Goal: Check status: Check status

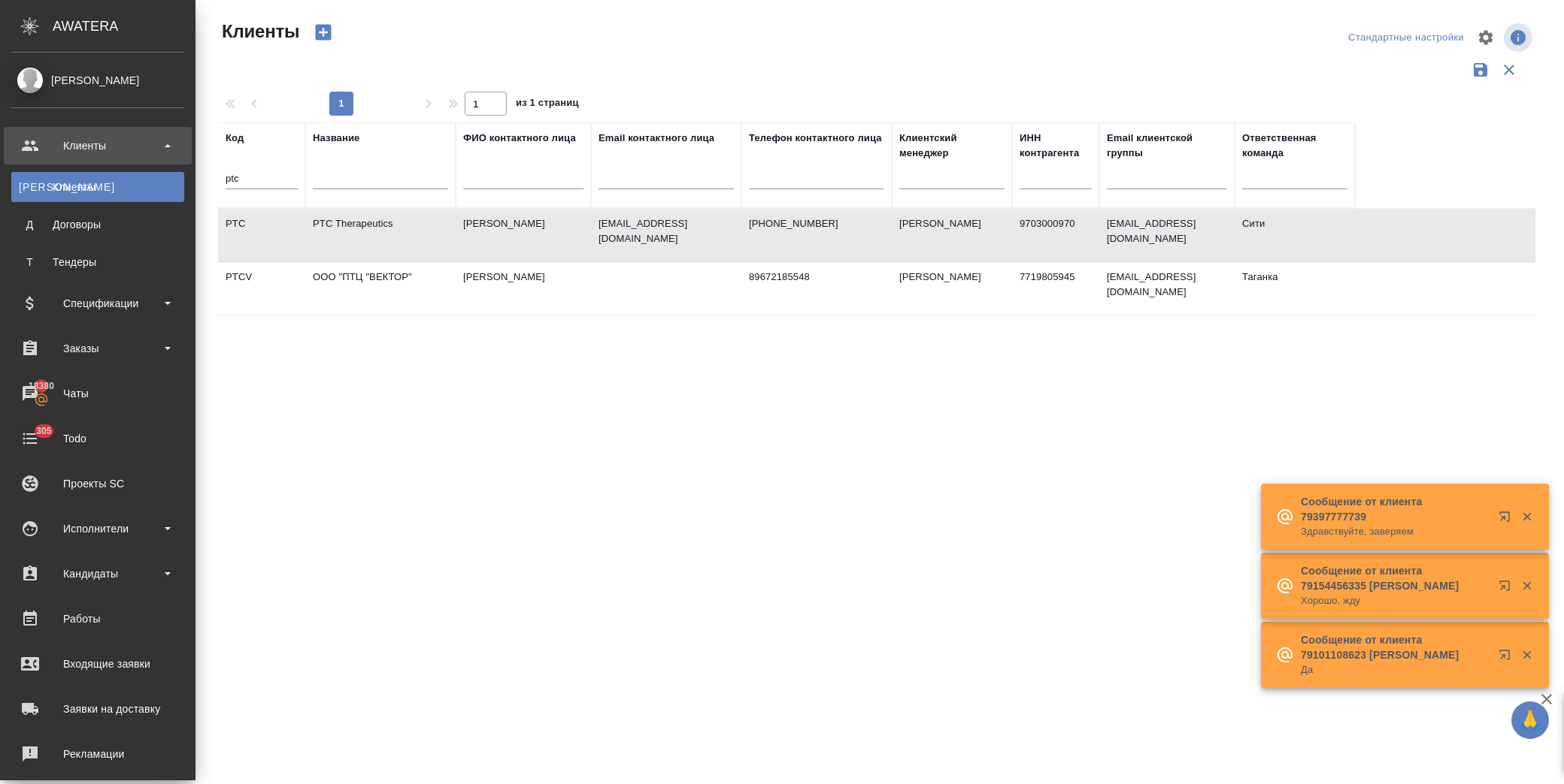
select select "RU"
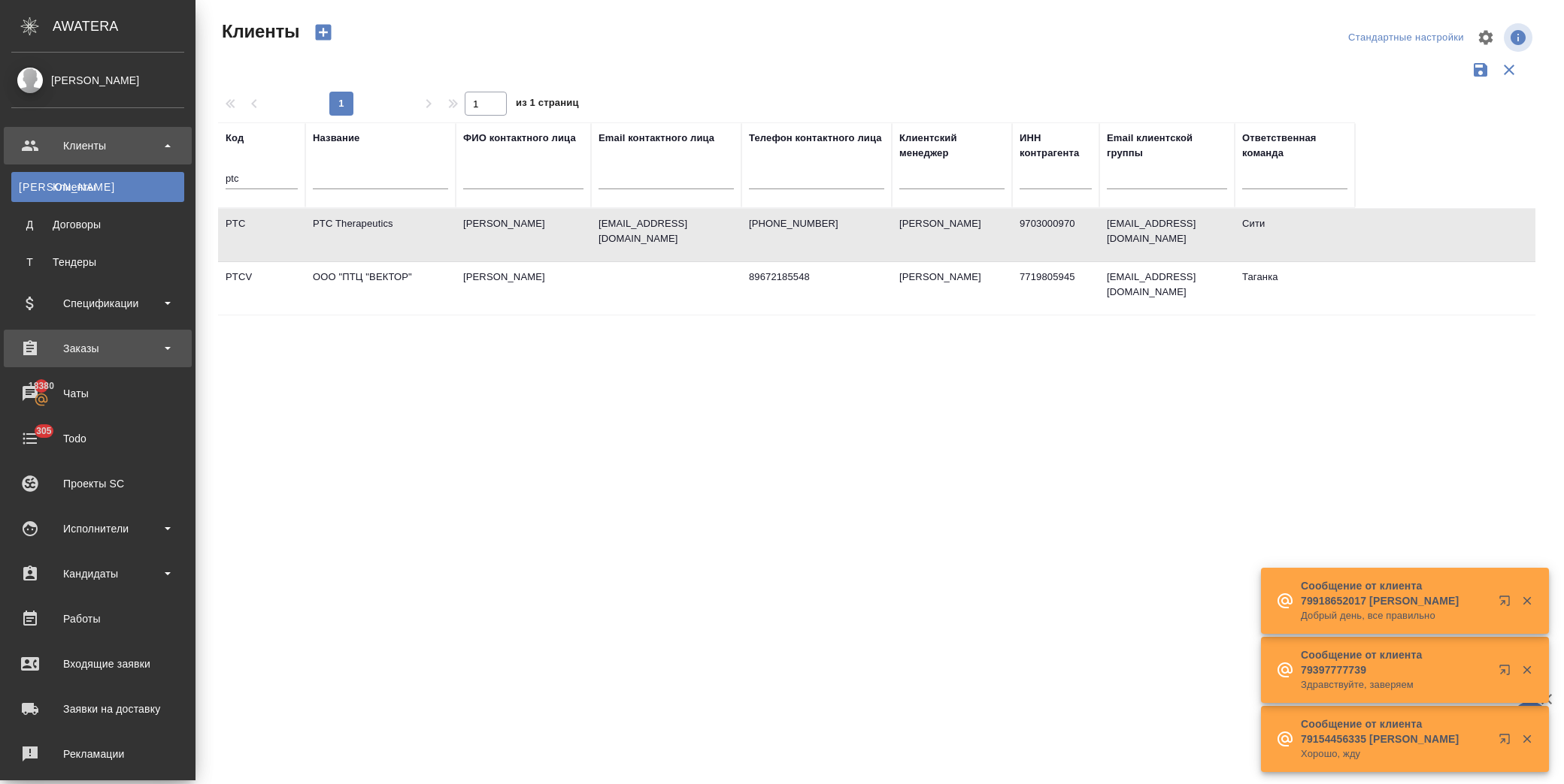
click at [131, 338] on div "Заказы" at bounding box center [98, 348] width 173 height 22
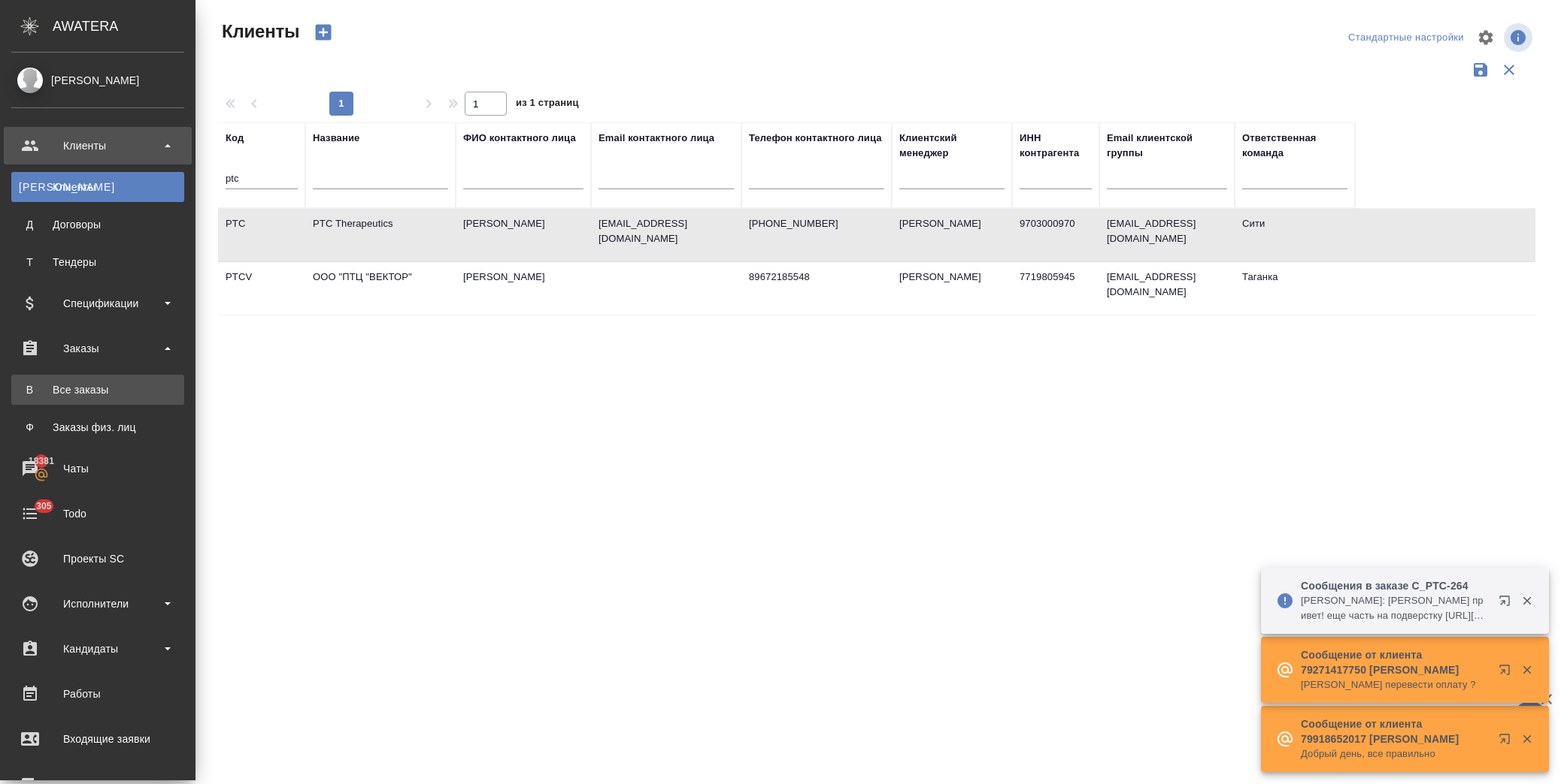
click at [131, 403] on link "В Все заказы" at bounding box center [98, 389] width 173 height 30
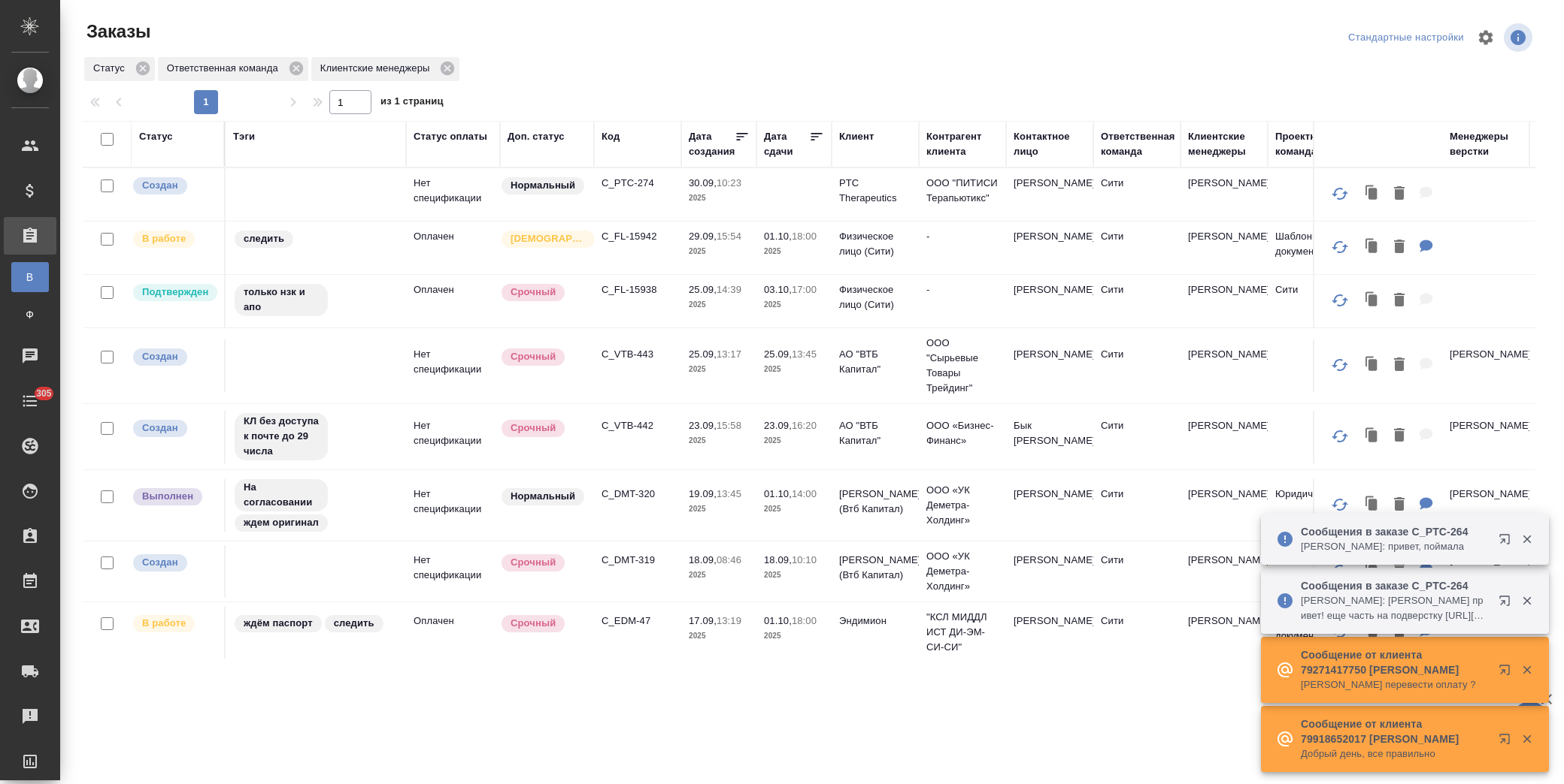
scroll to position [434, 0]
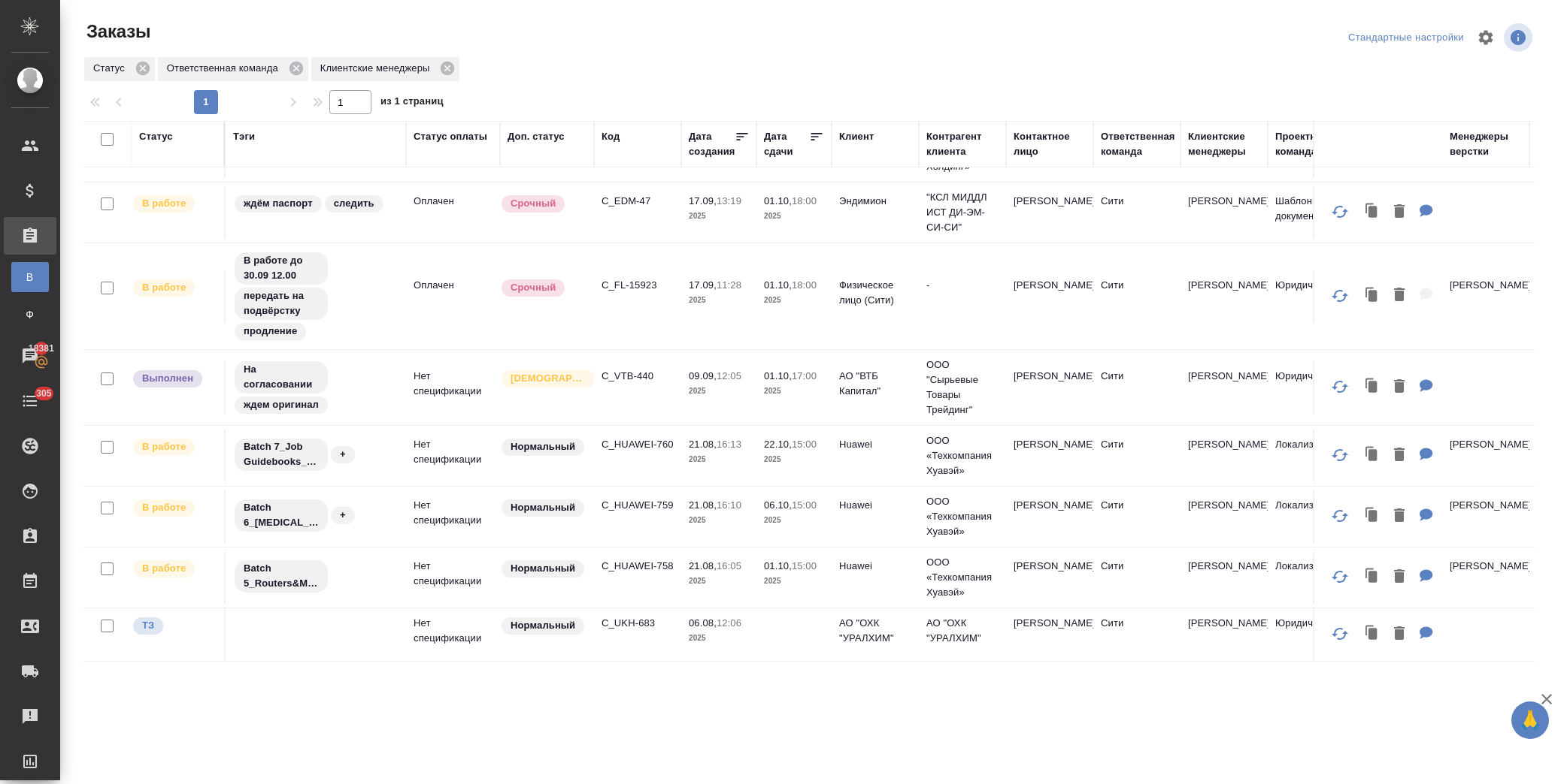
click at [652, 561] on td "C_HUAWEI-758" at bounding box center [638, 577] width 87 height 52
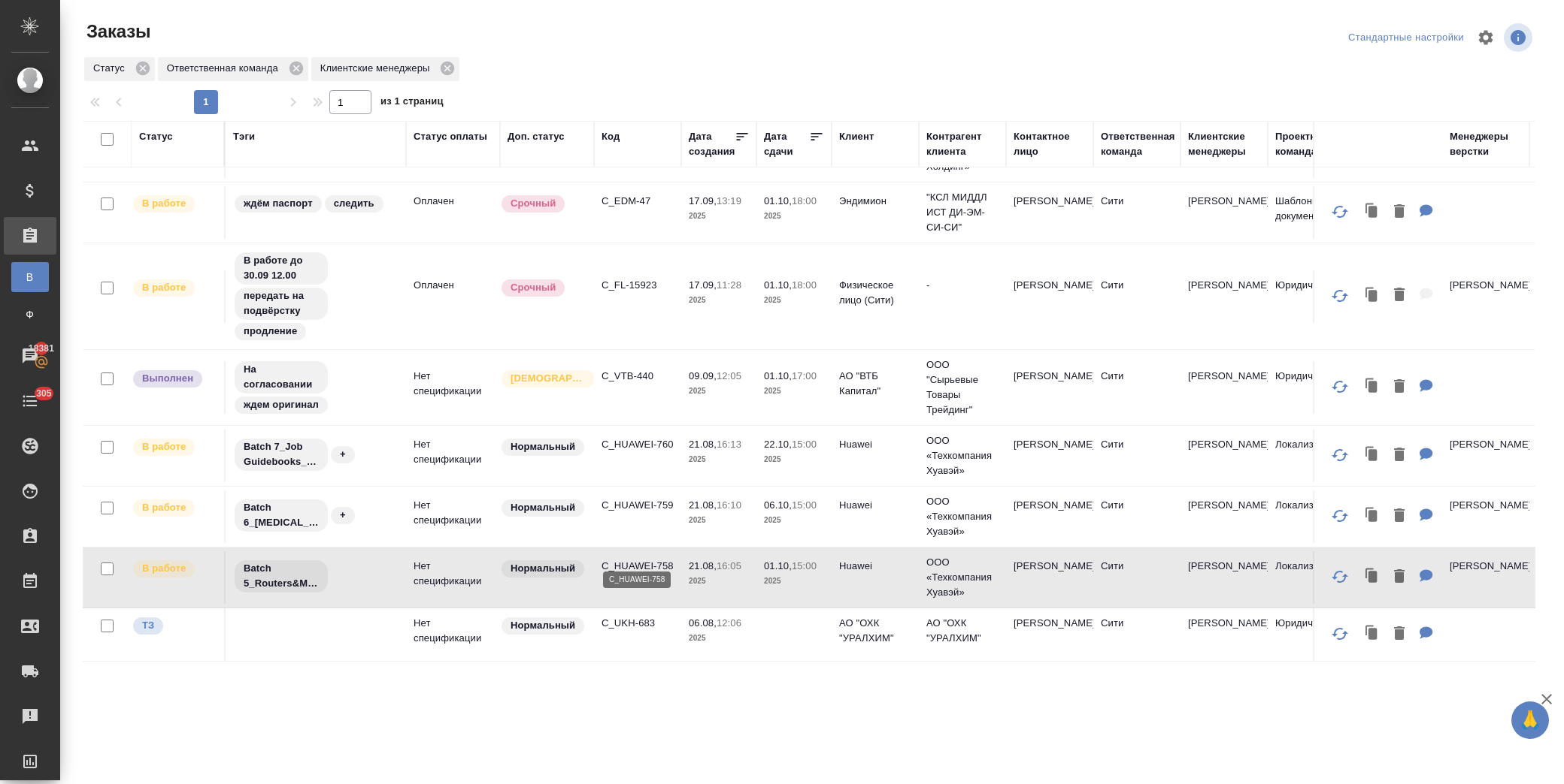
click at [644, 559] on p "C_HUAWEI-758" at bounding box center [638, 567] width 72 height 15
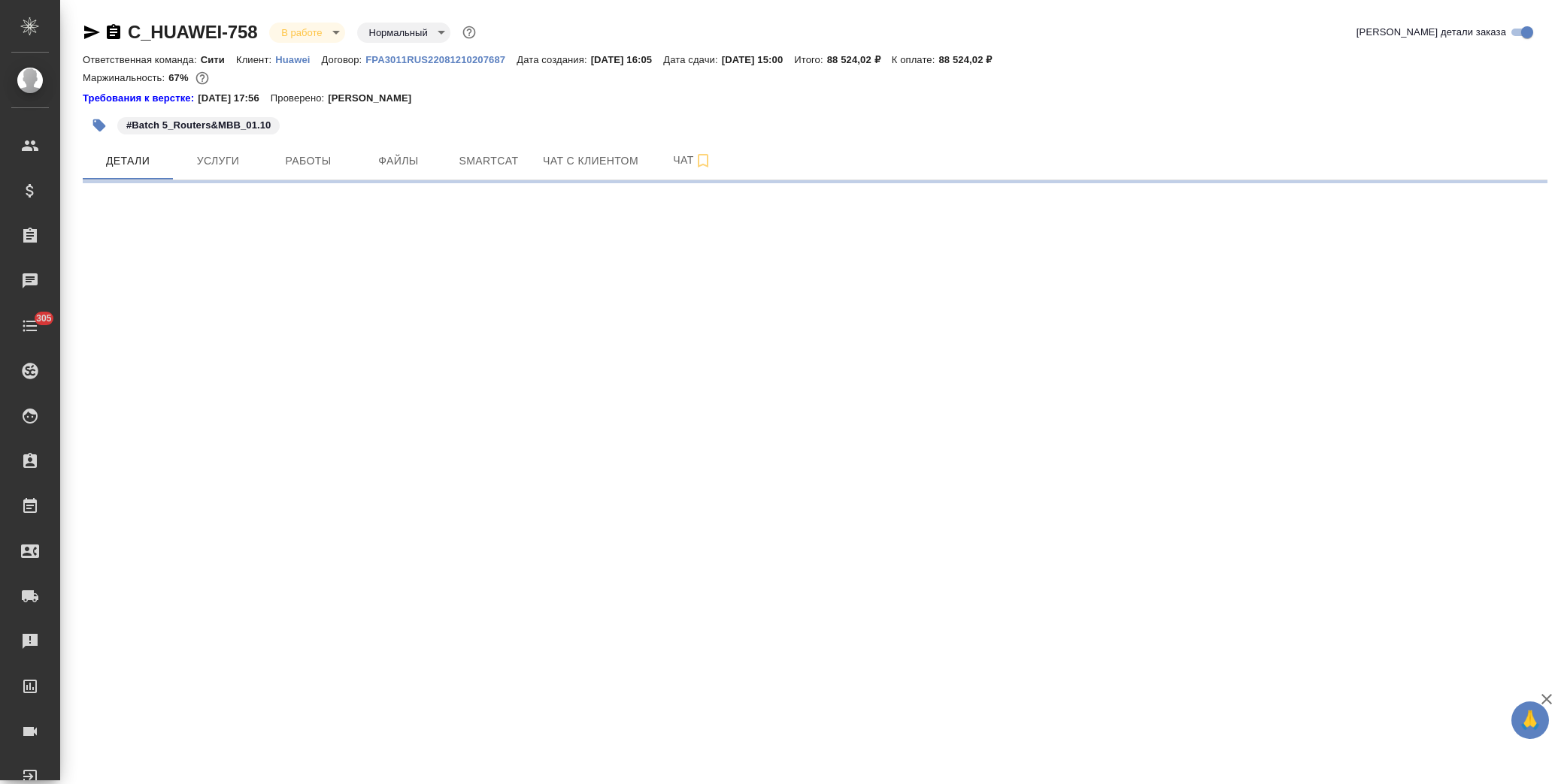
select select "RU"
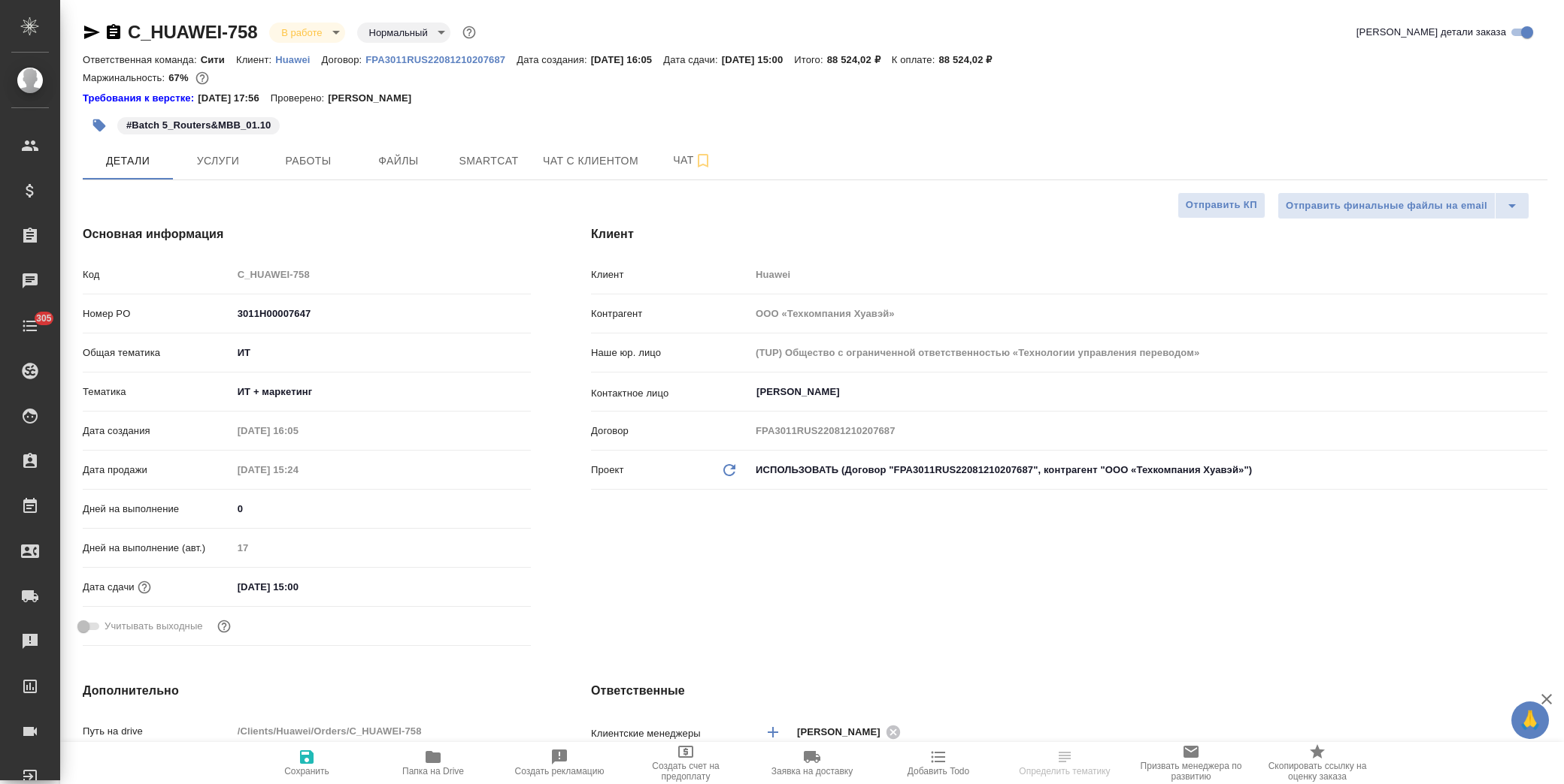
type textarea "x"
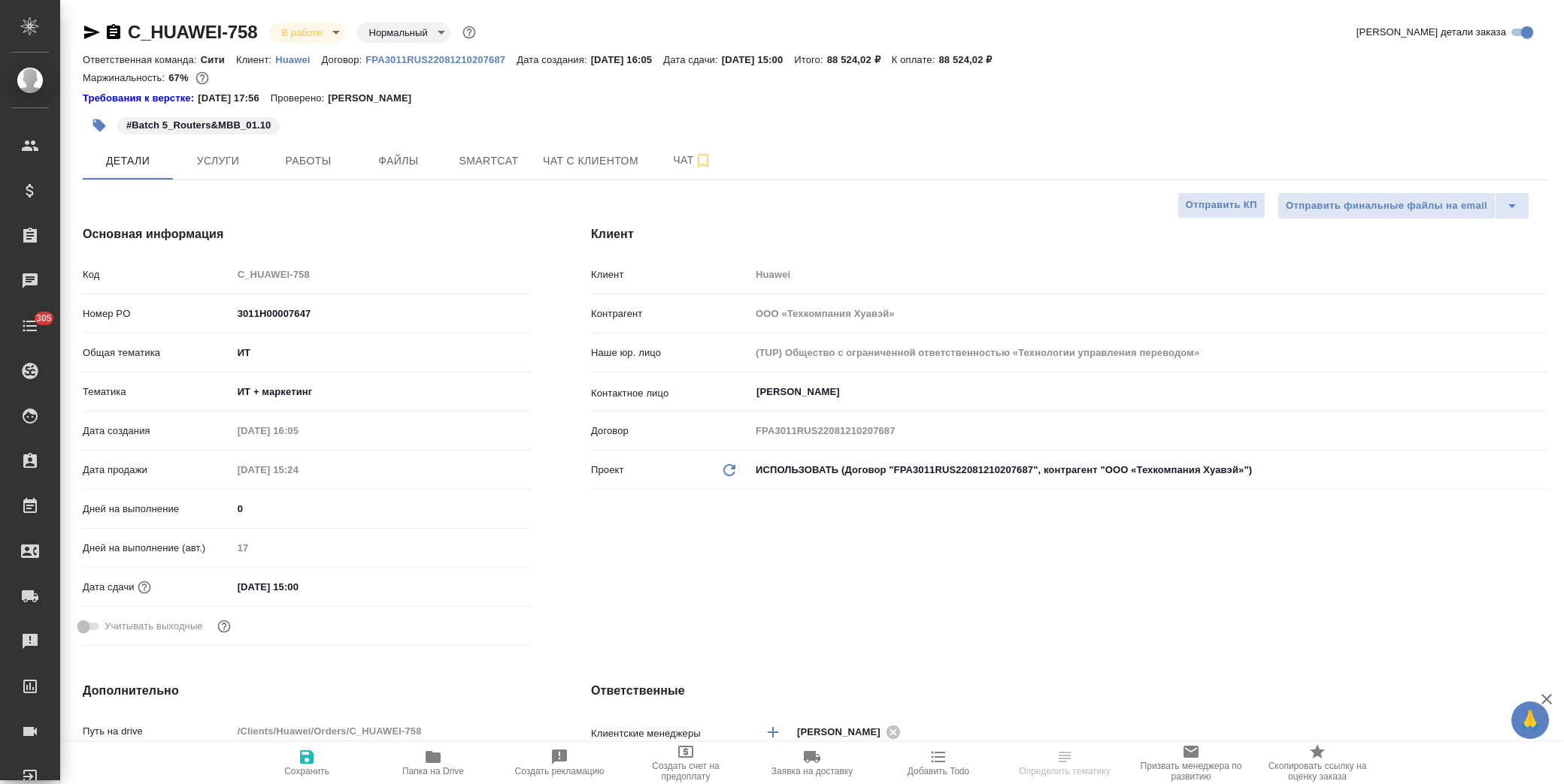
type textarea "x"
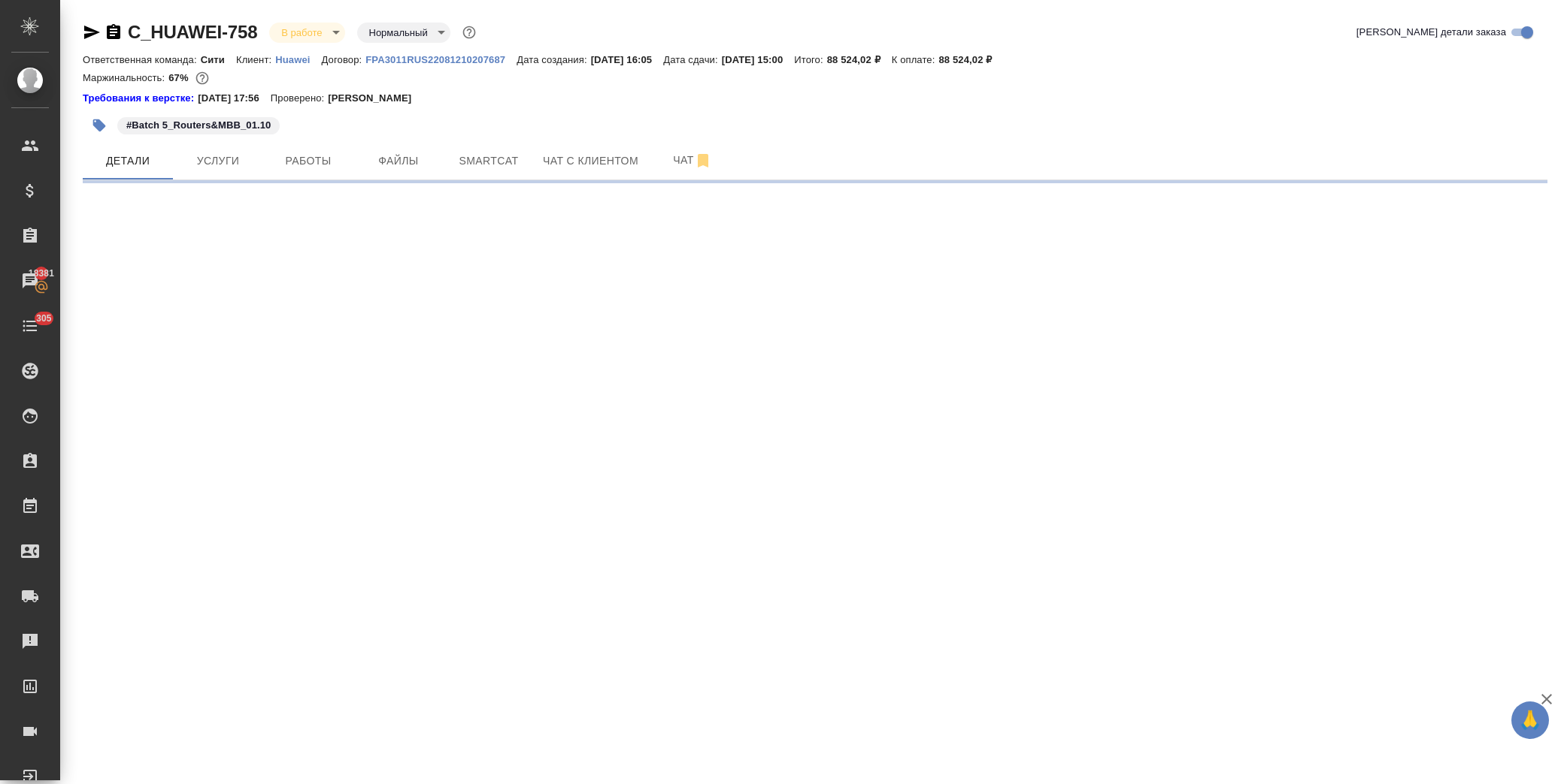
select select "RU"
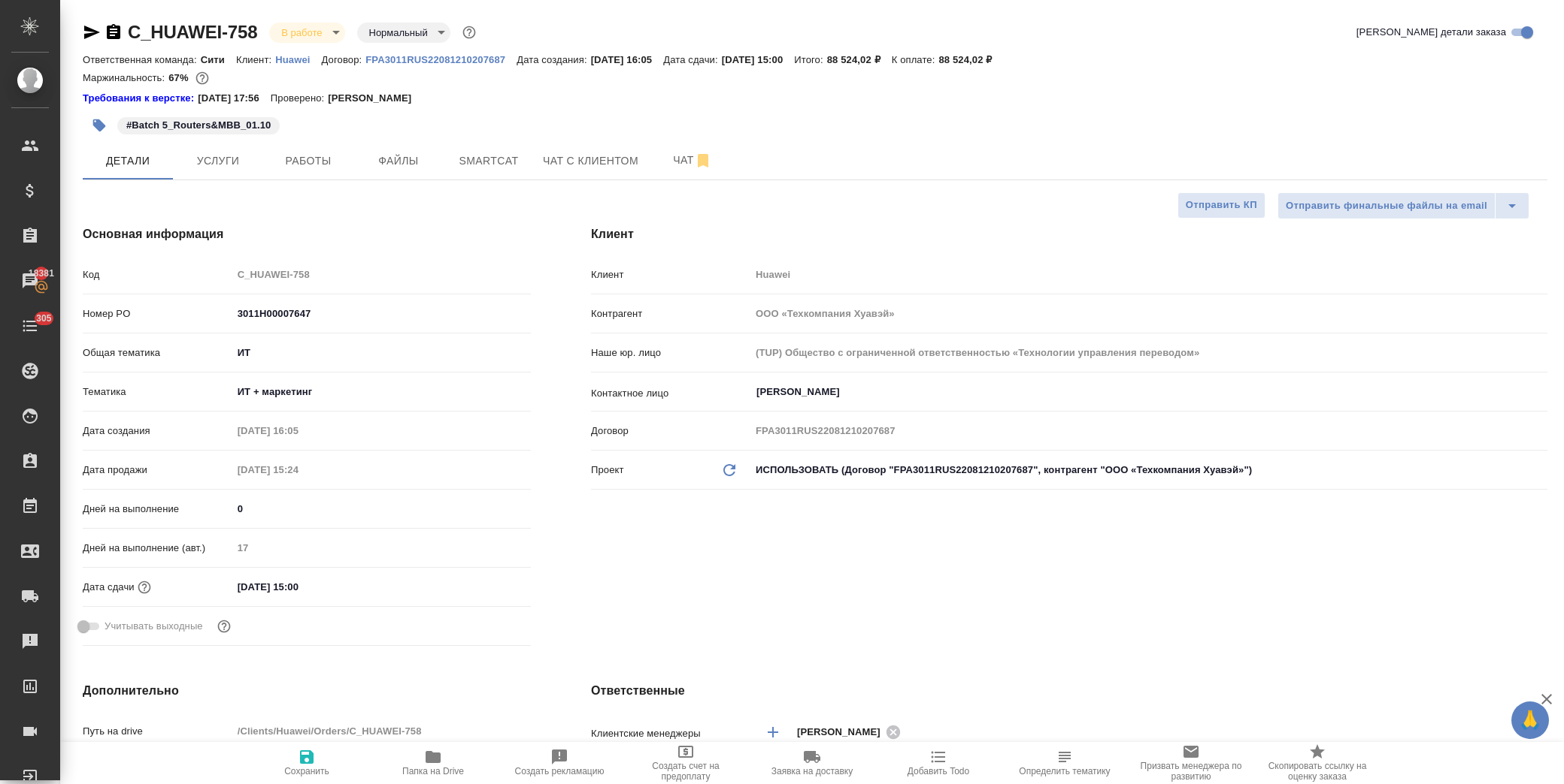
type textarea "x"
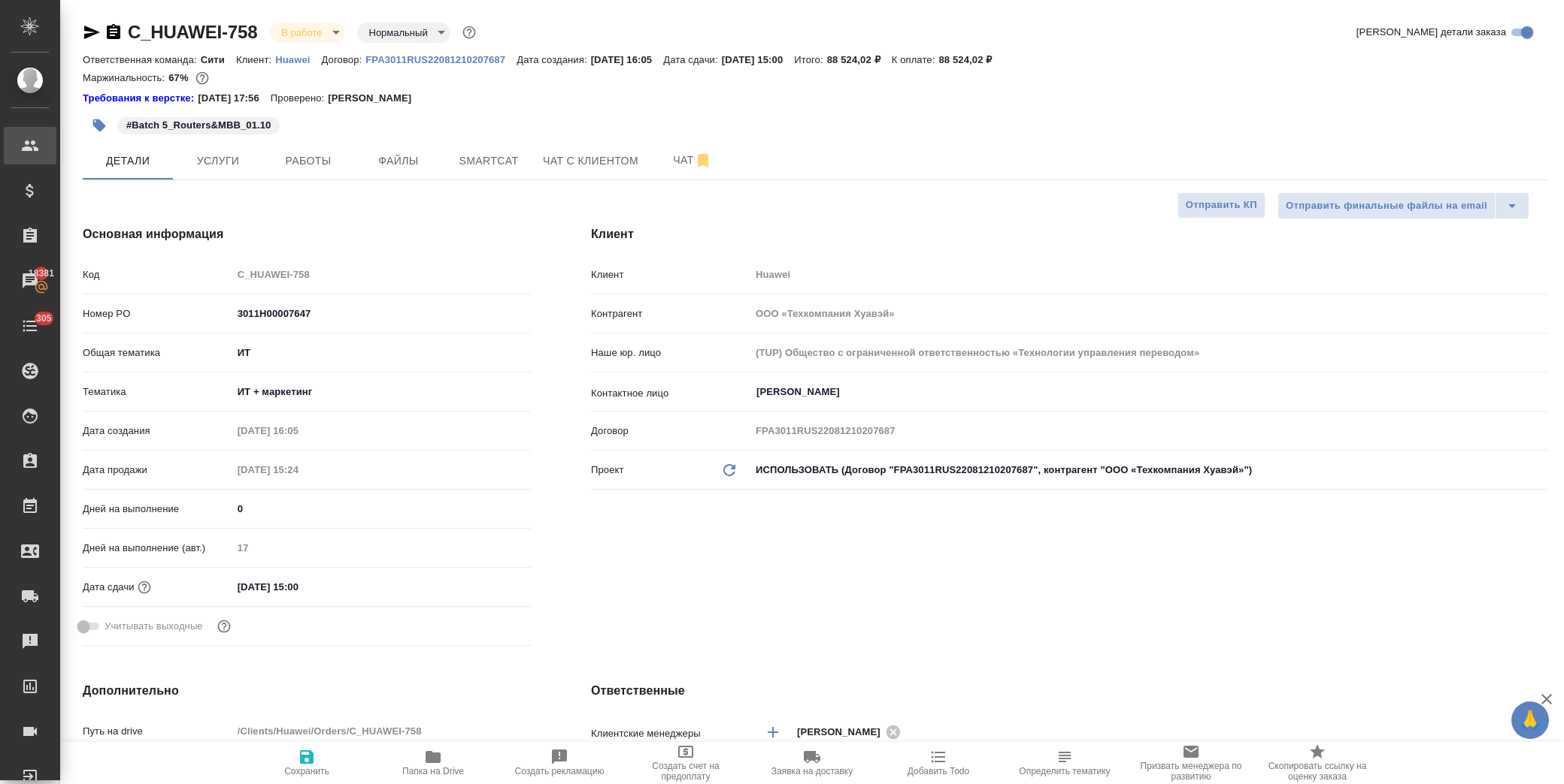
type textarea "x"
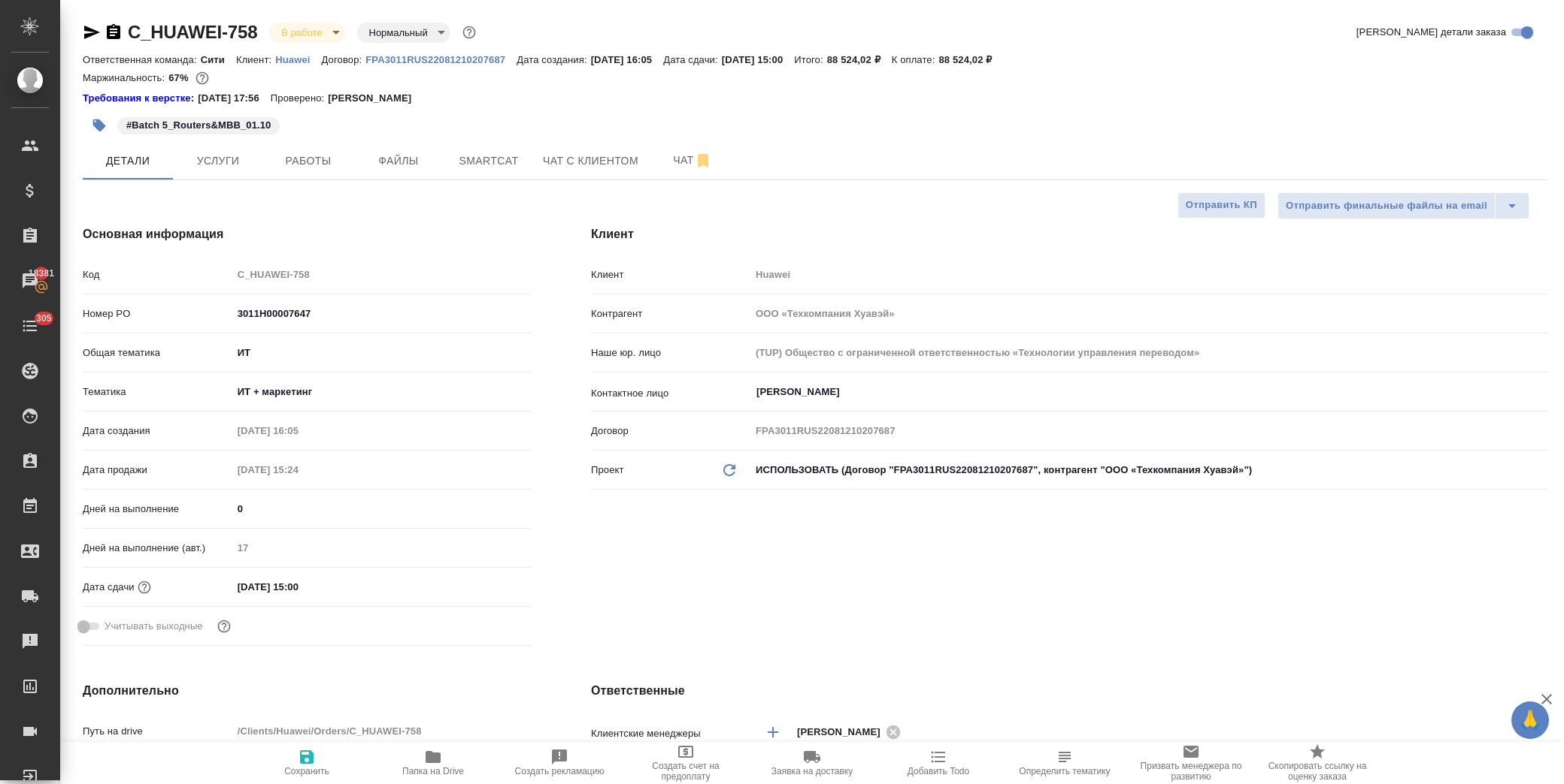
type textarea "x"
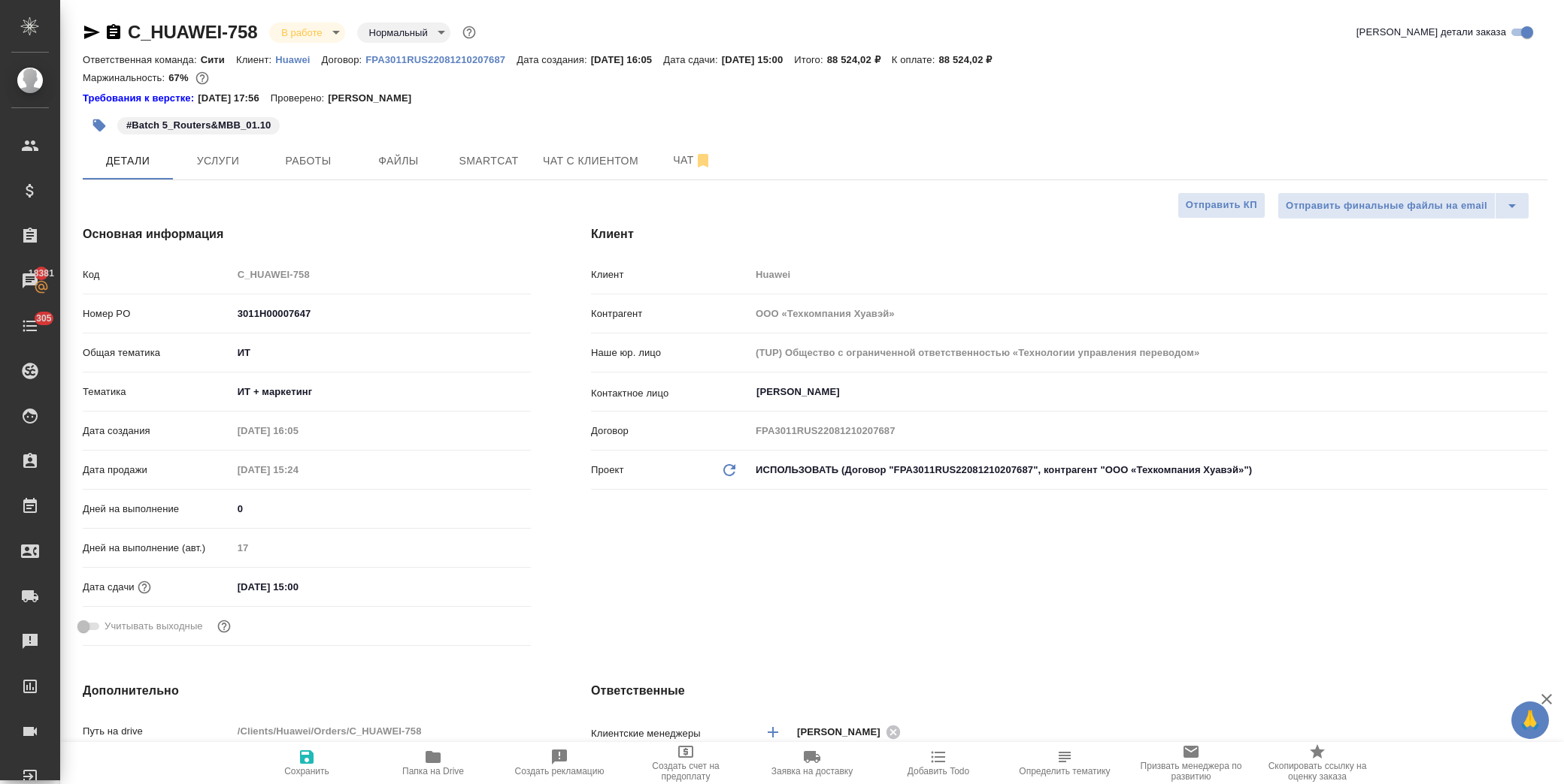
type textarea "x"
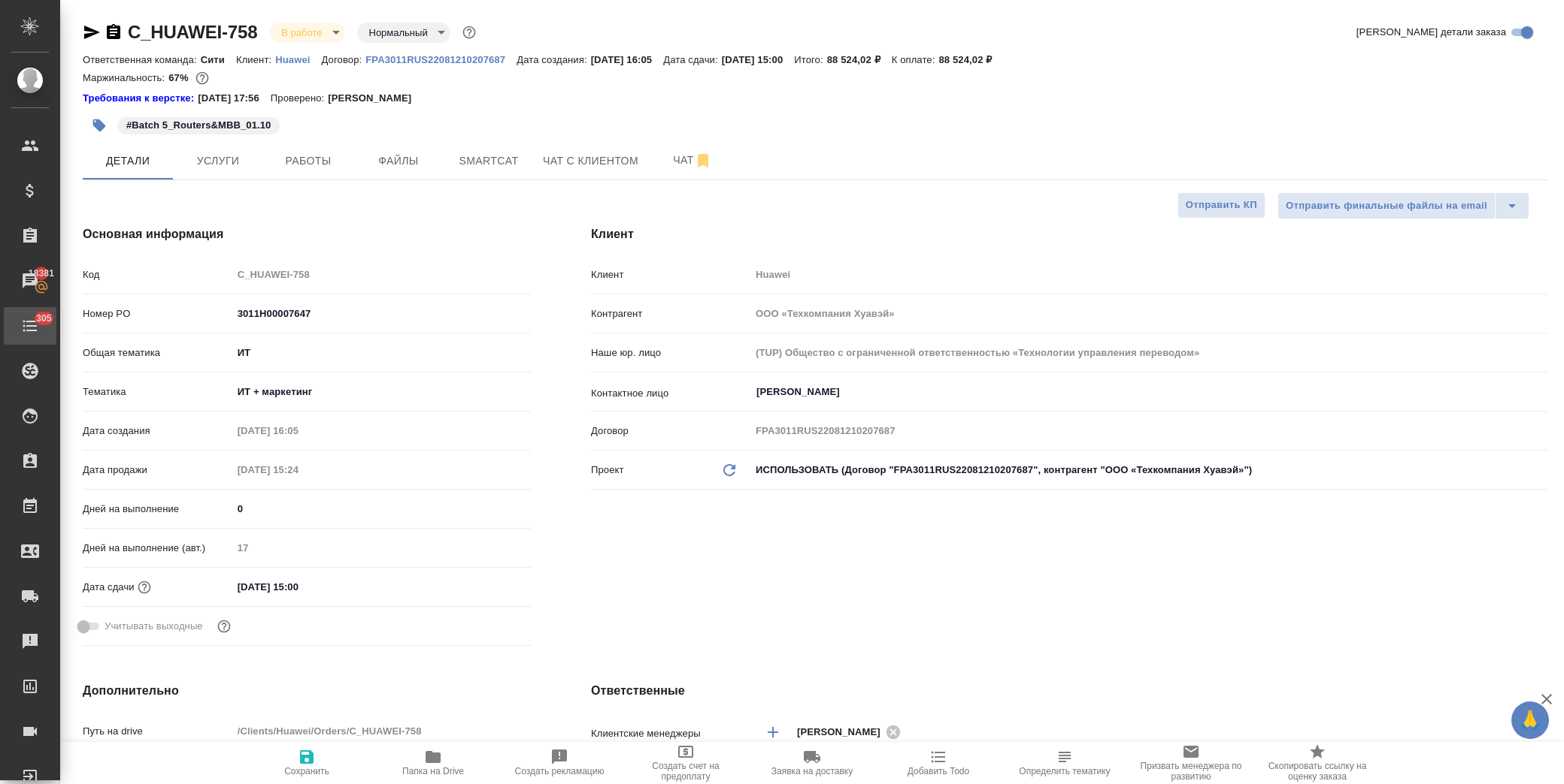
type textarea "x"
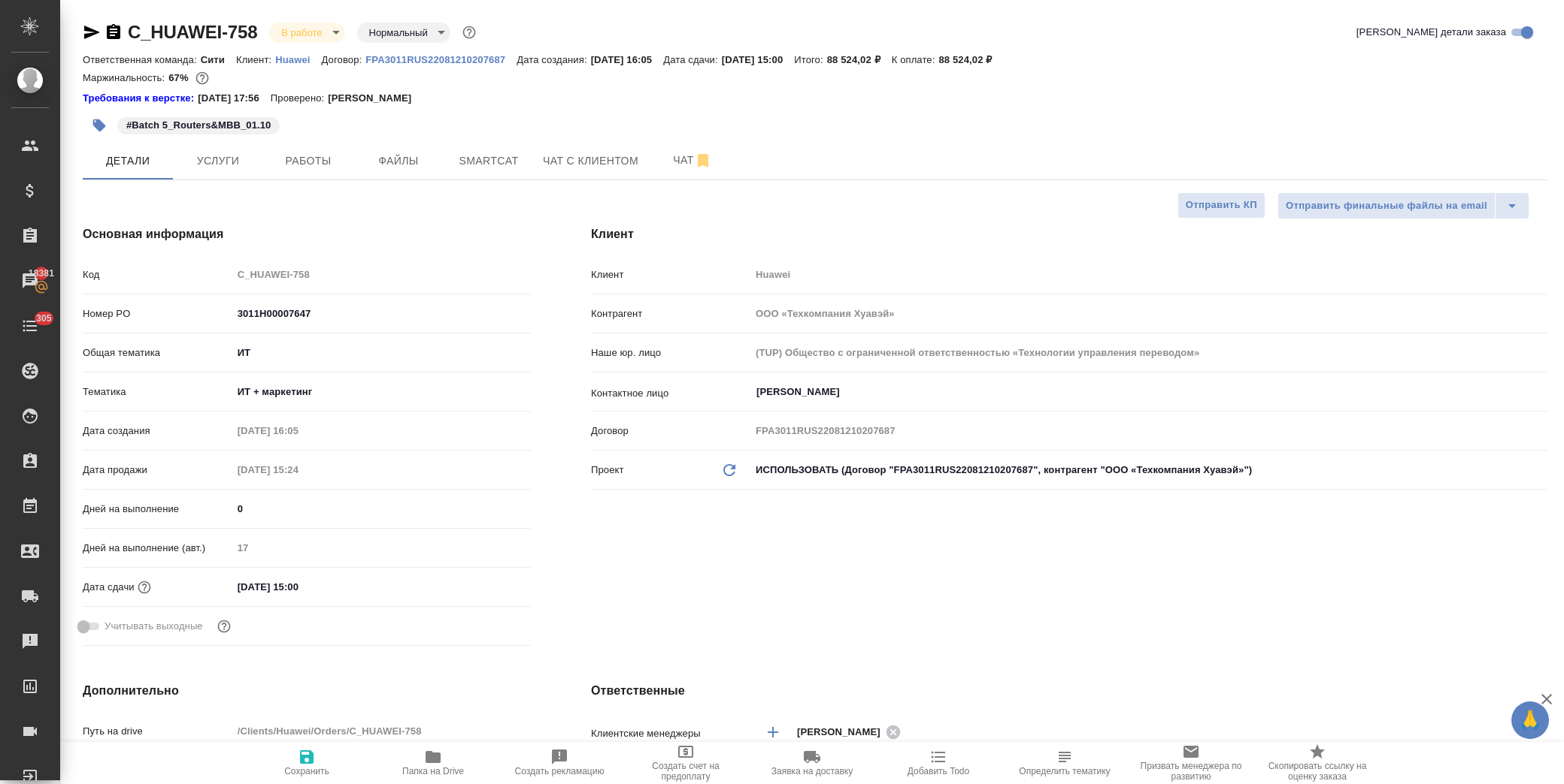
type textarea "x"
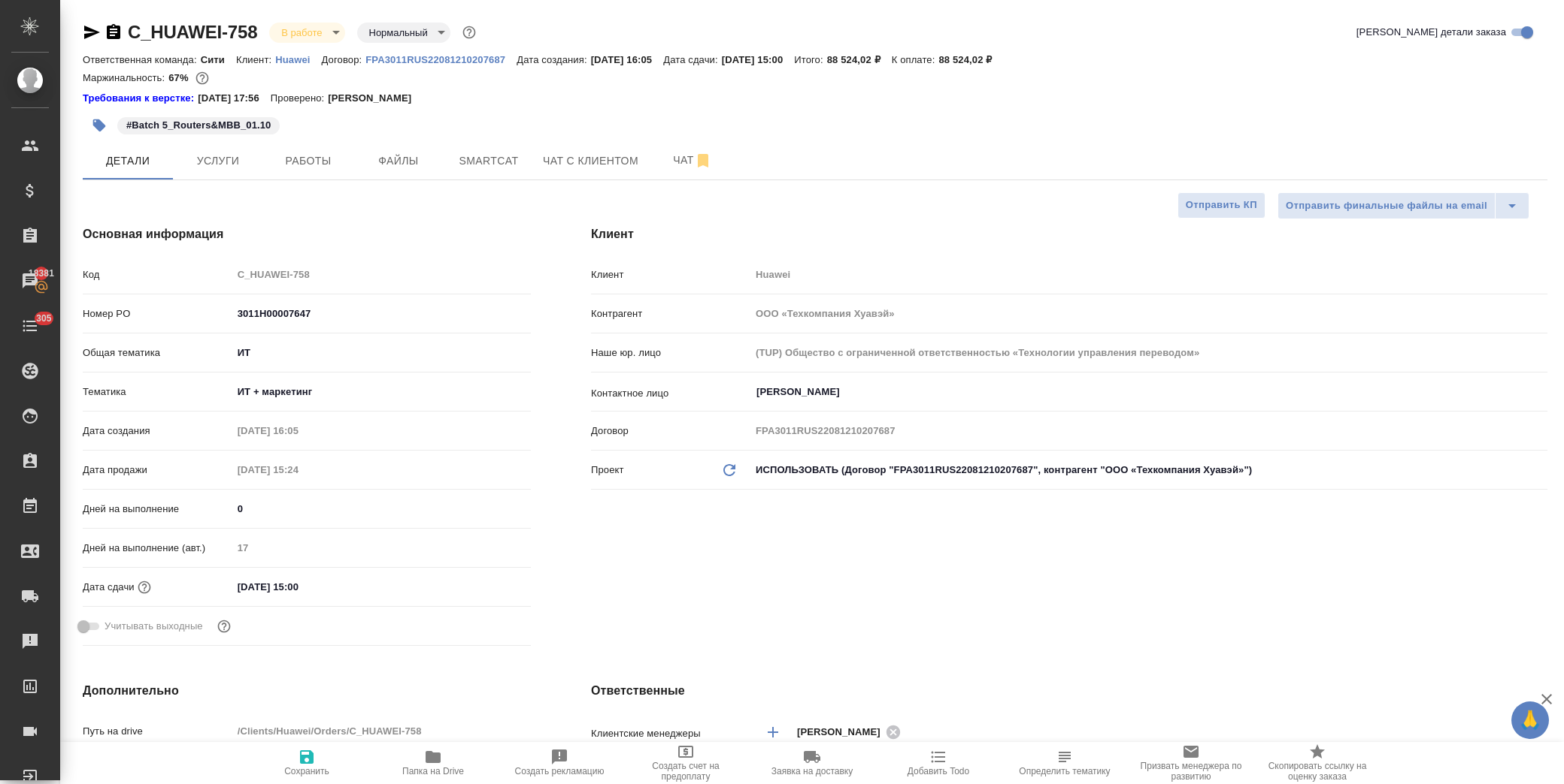
type textarea "x"
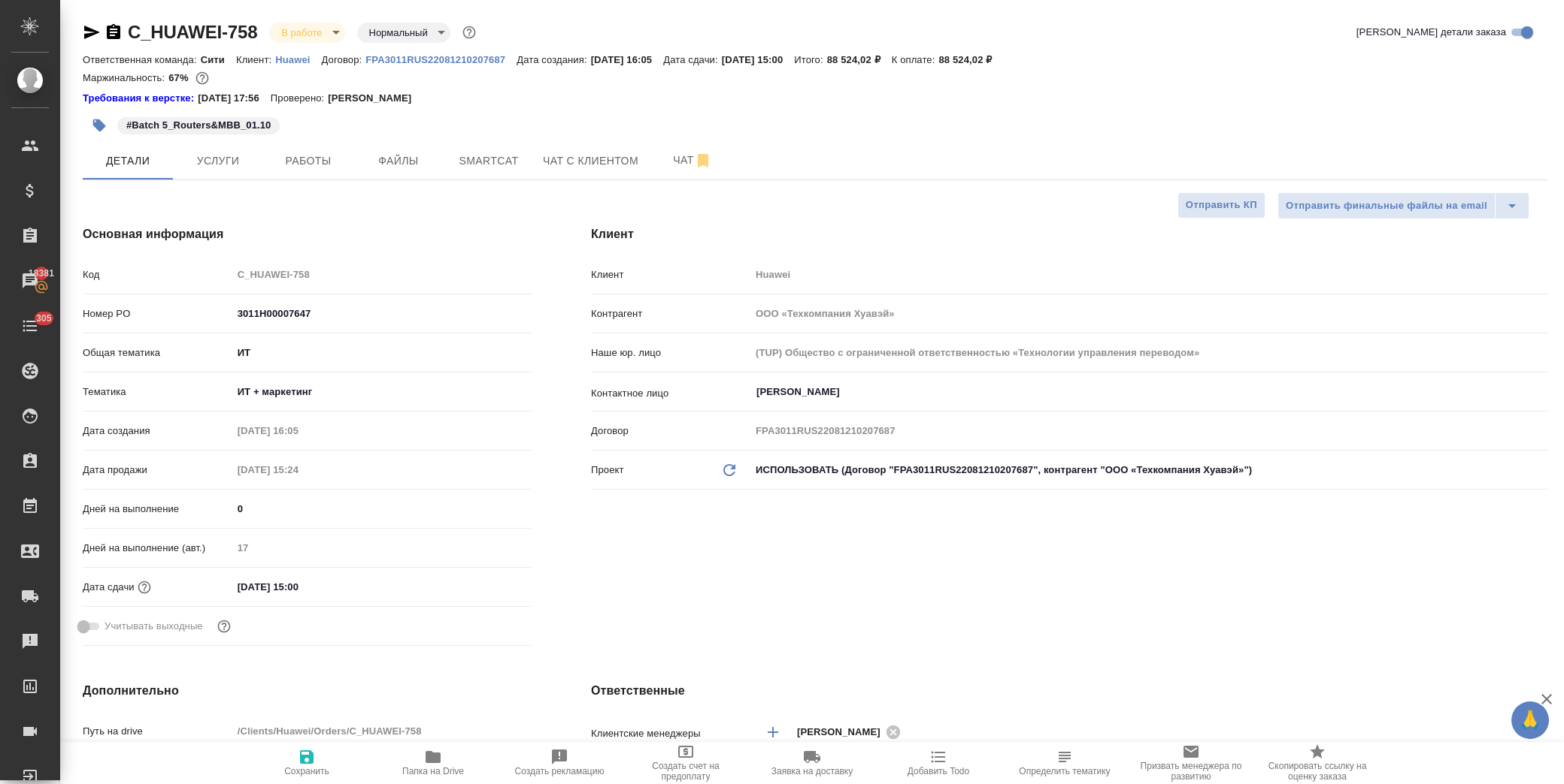
type textarea "x"
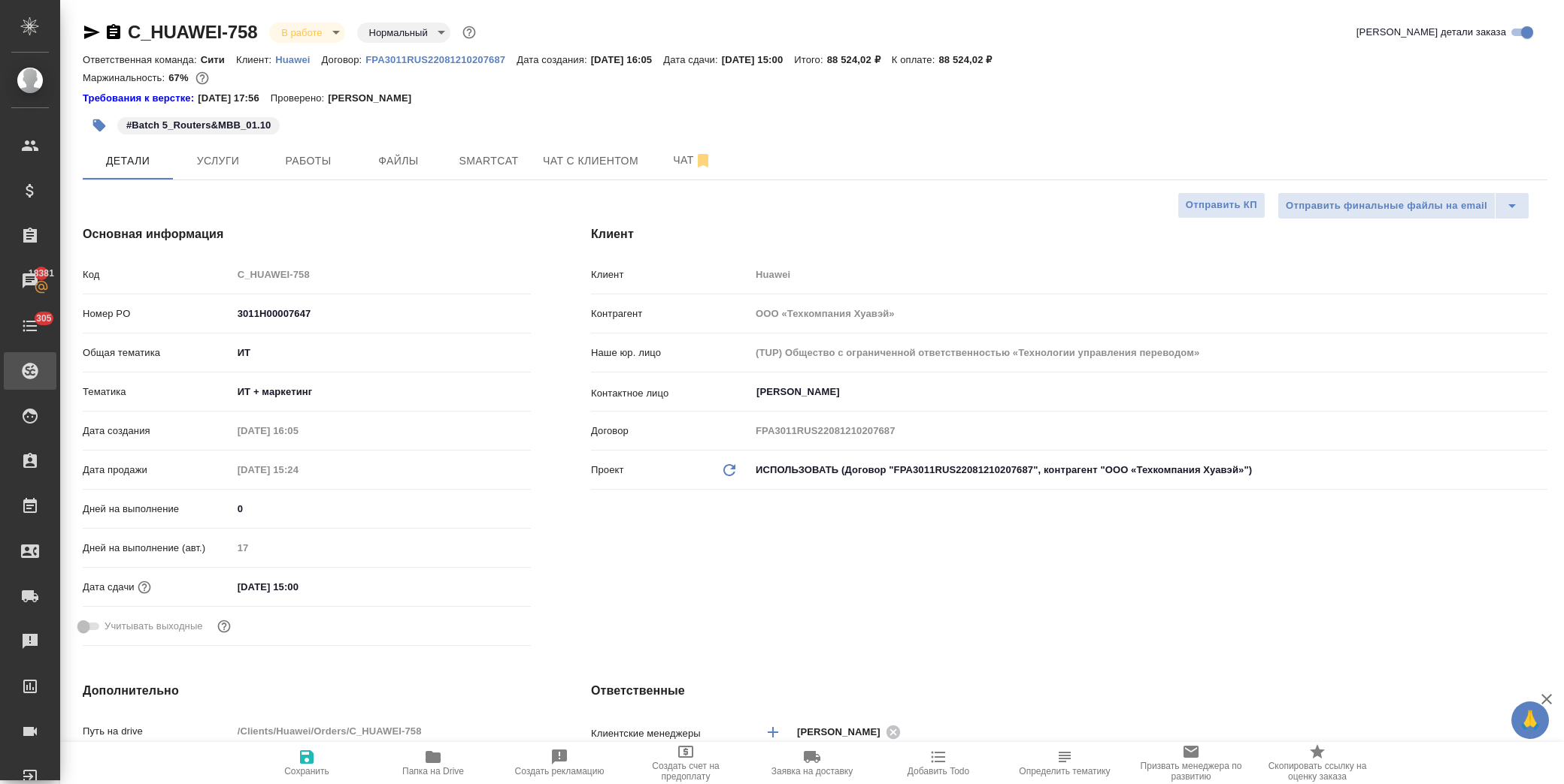
type textarea "x"
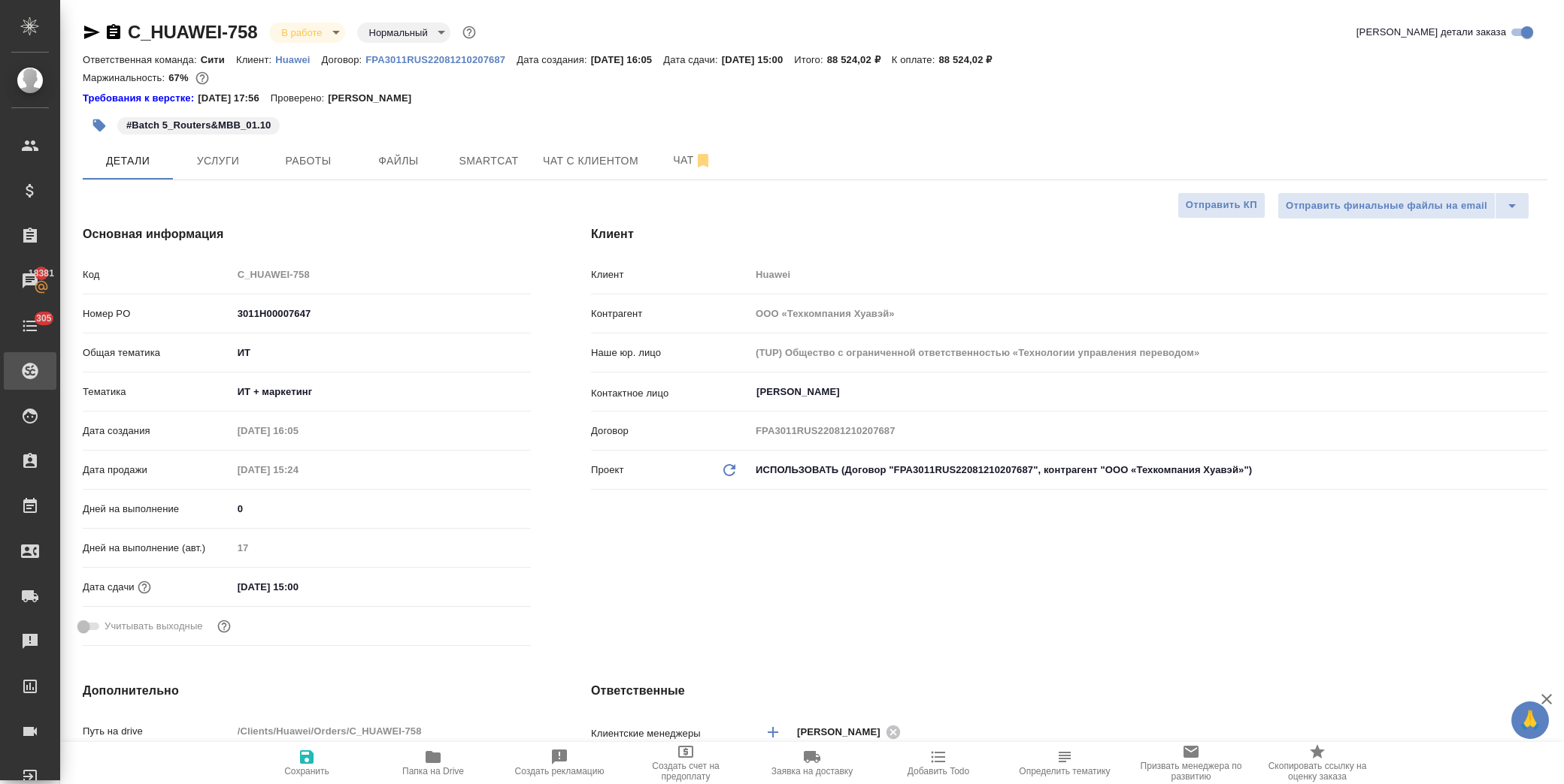
type textarea "x"
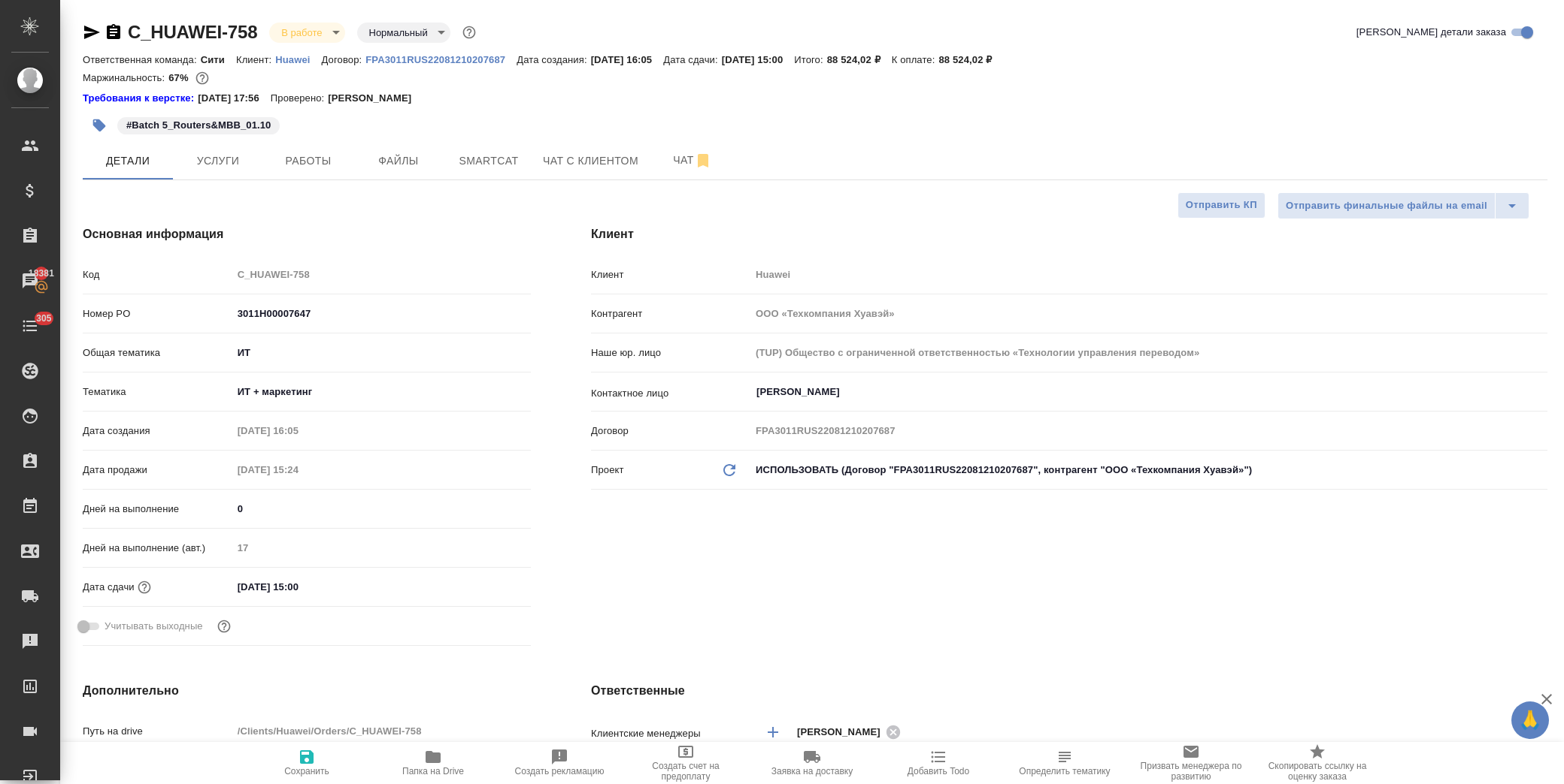
type textarea "x"
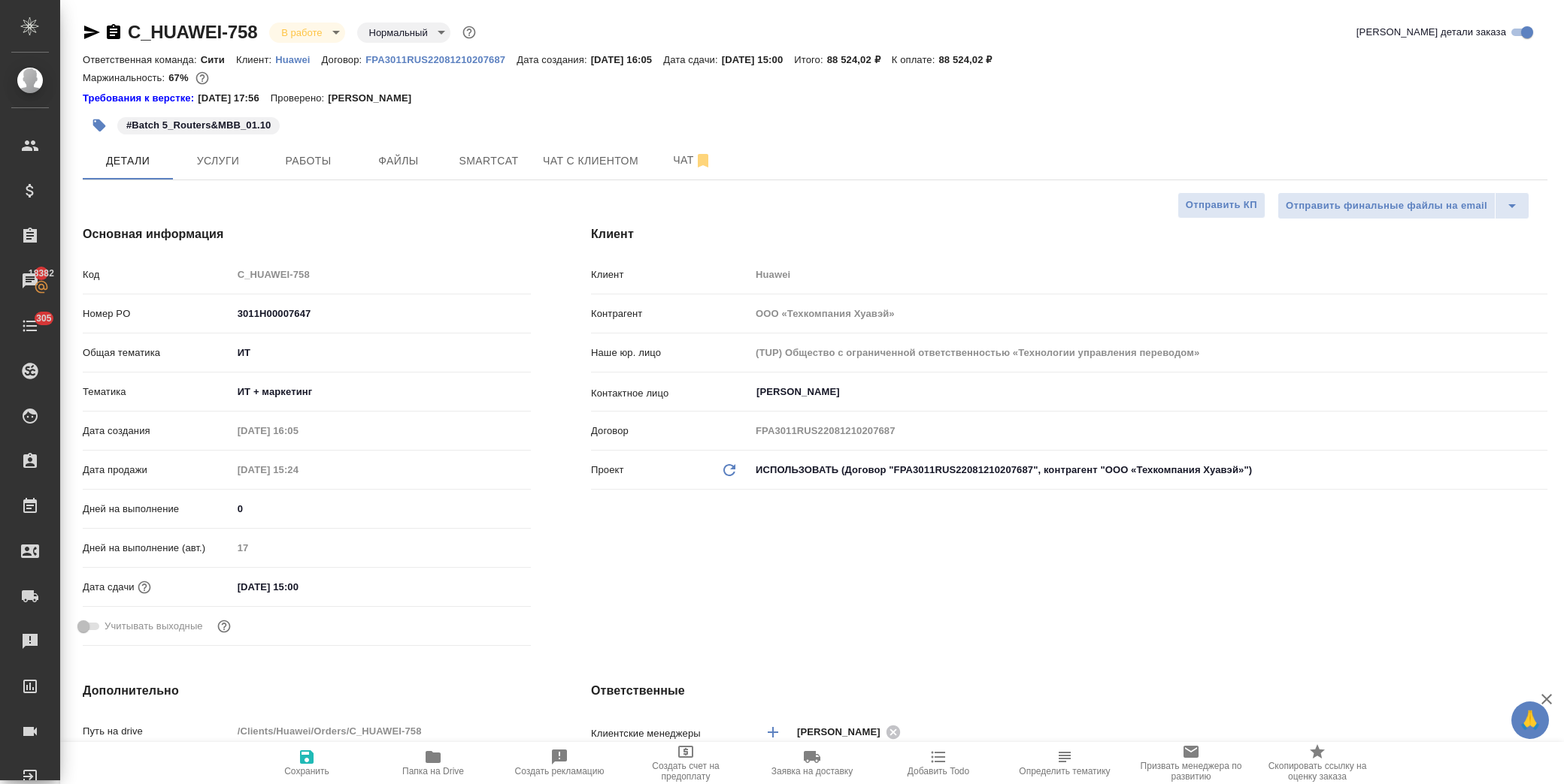
type textarea "x"
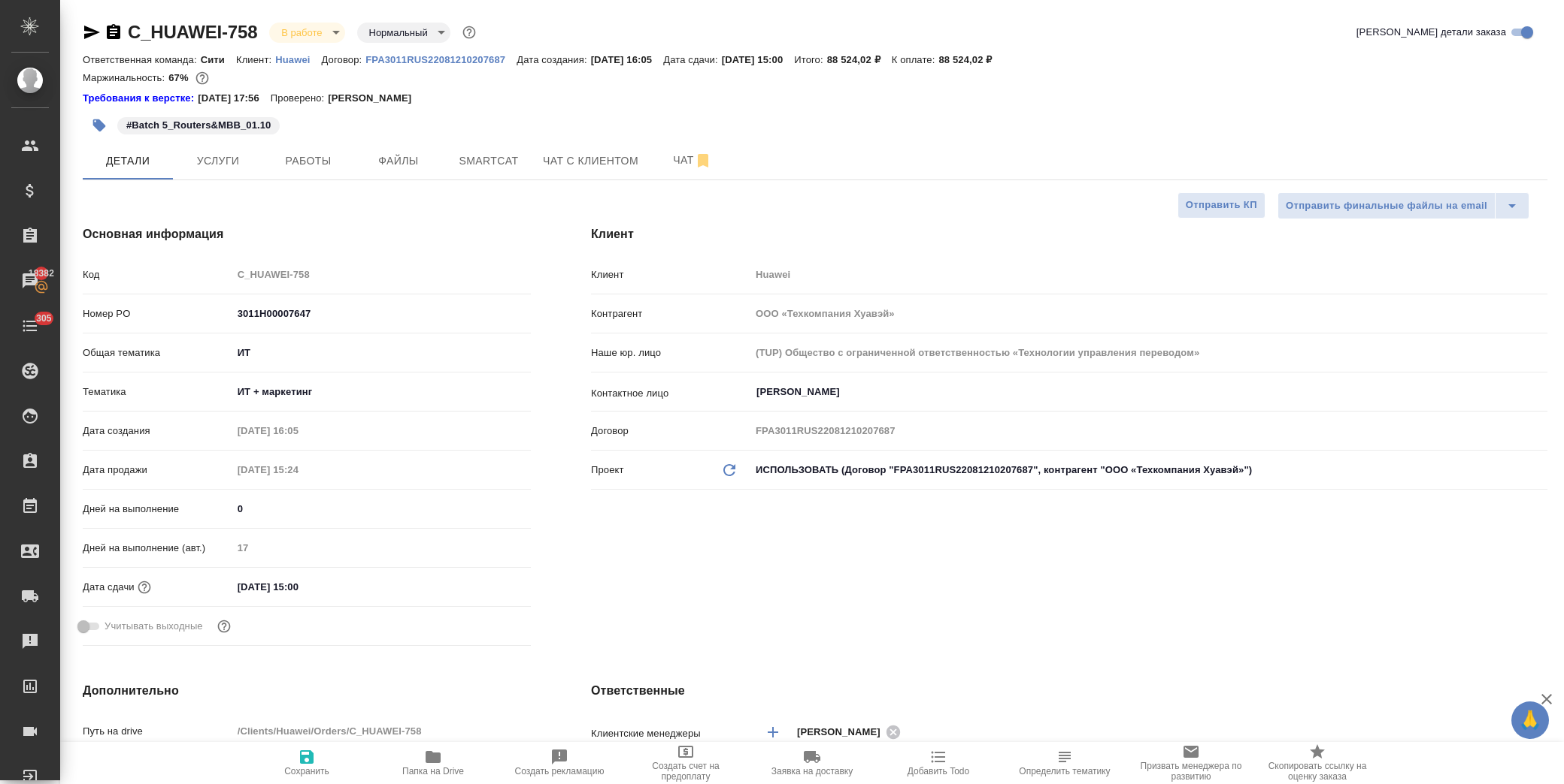
type textarea "x"
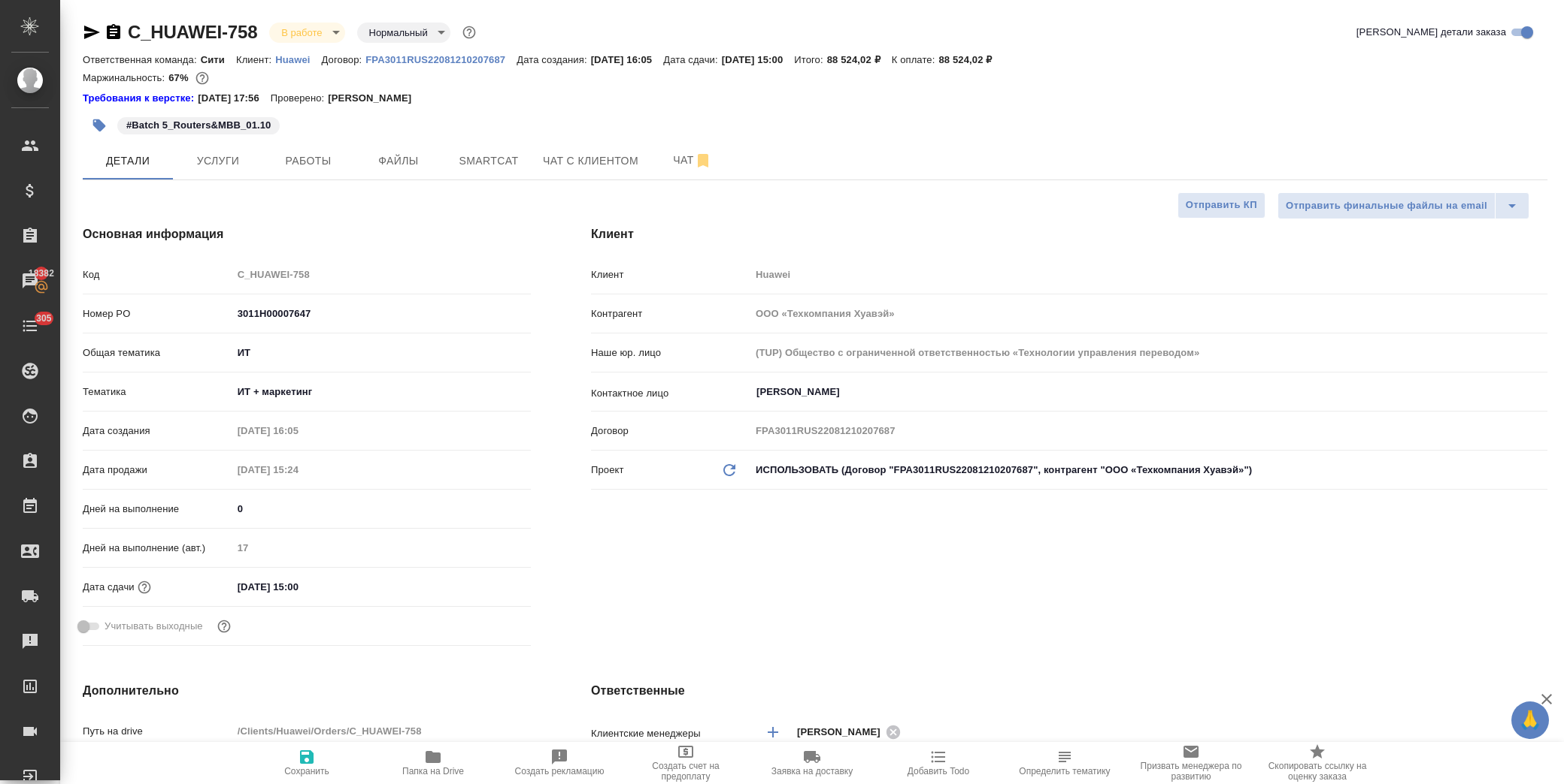
type textarea "x"
drag, startPoint x: 264, startPoint y: 30, endPoint x: 128, endPoint y: 39, distance: 136.3
click at [128, 39] on div "C_HUAWEI-758 В работе inProgress Нормальный normal" at bounding box center [281, 32] width 396 height 24
copy link "C_HUAWEI-758"
click at [426, 761] on icon "button" at bounding box center [433, 757] width 15 height 12
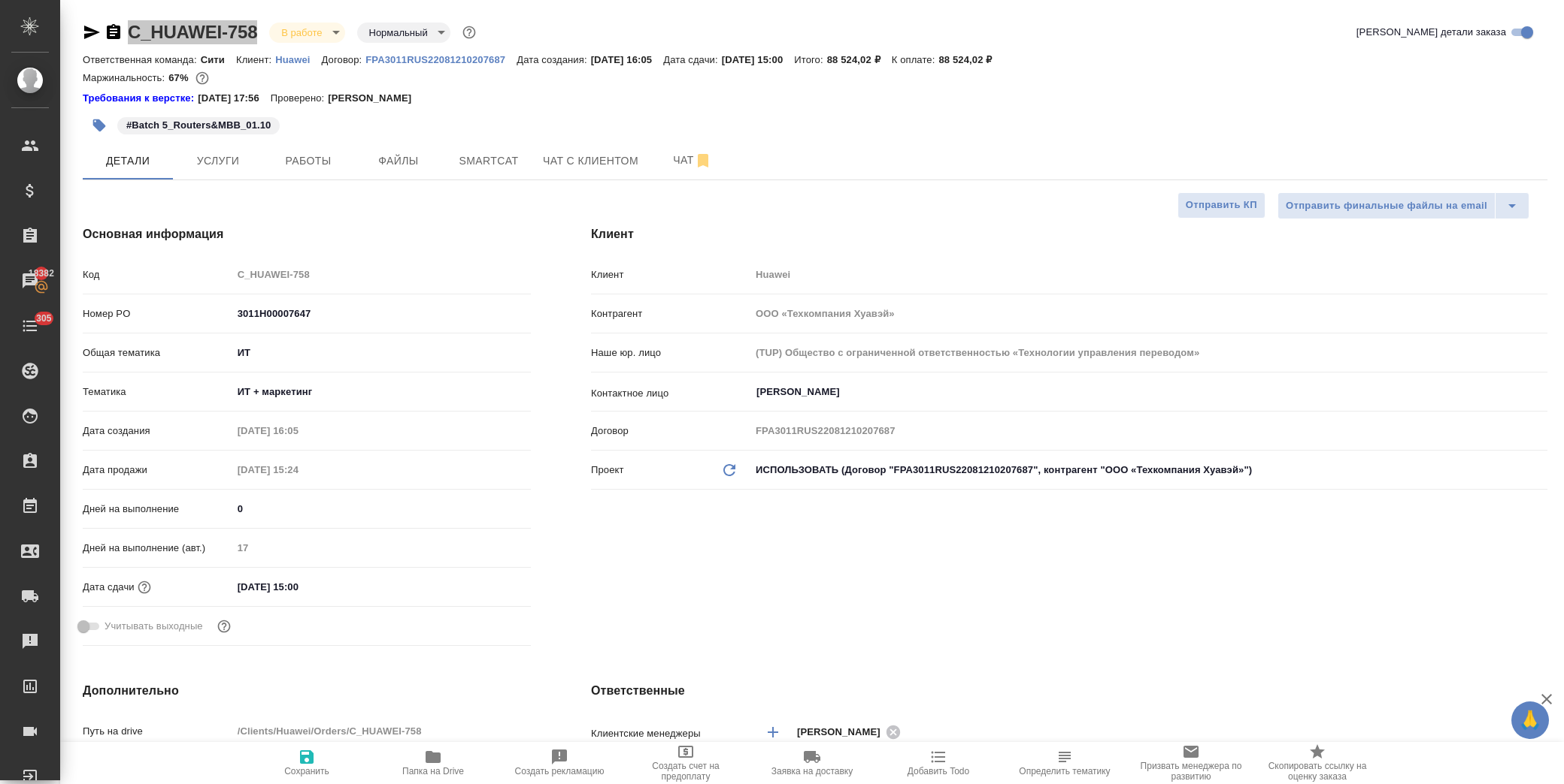
type textarea "x"
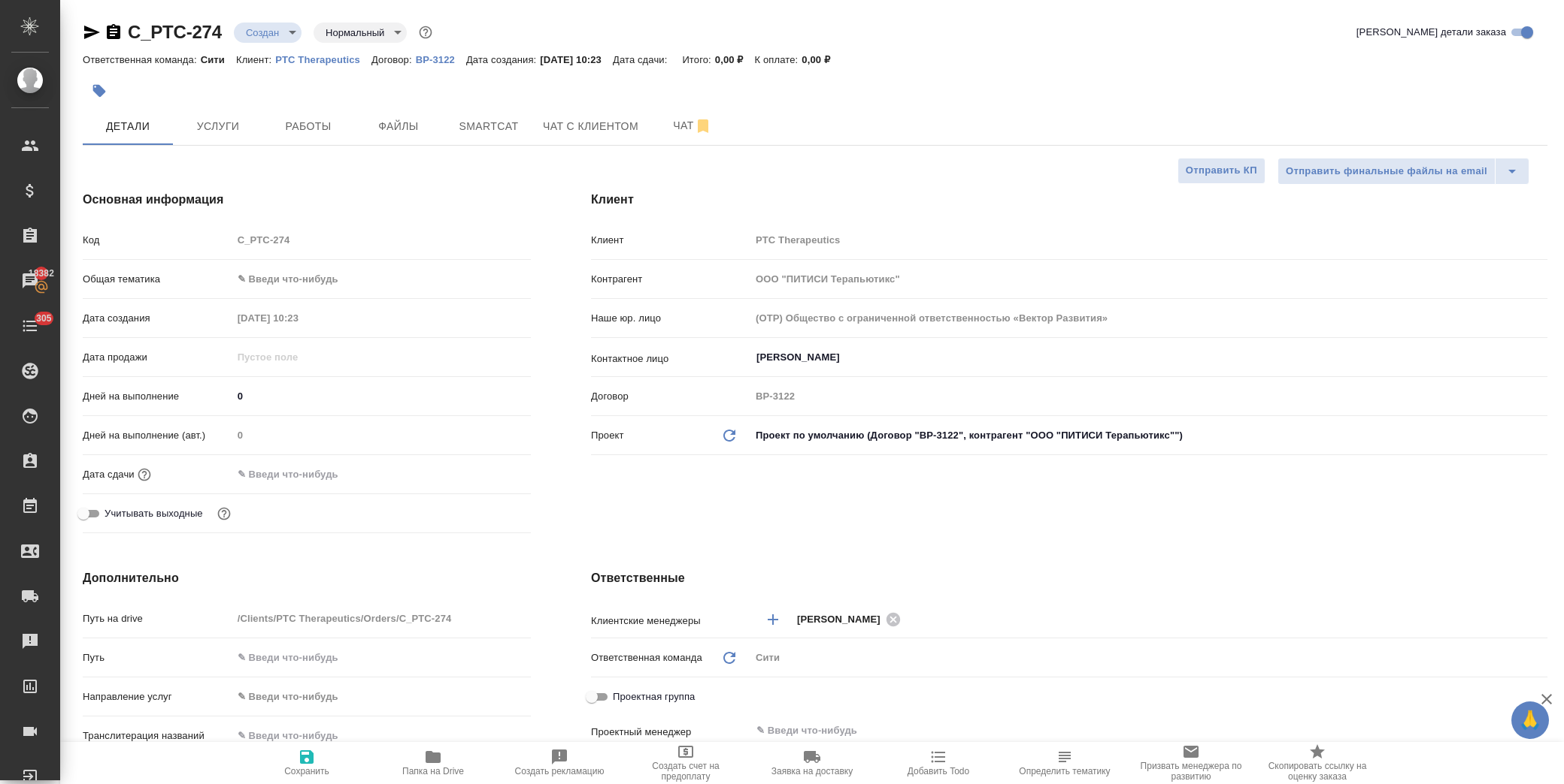
select select "RU"
click at [389, 129] on span "Файлы" at bounding box center [398, 126] width 72 height 18
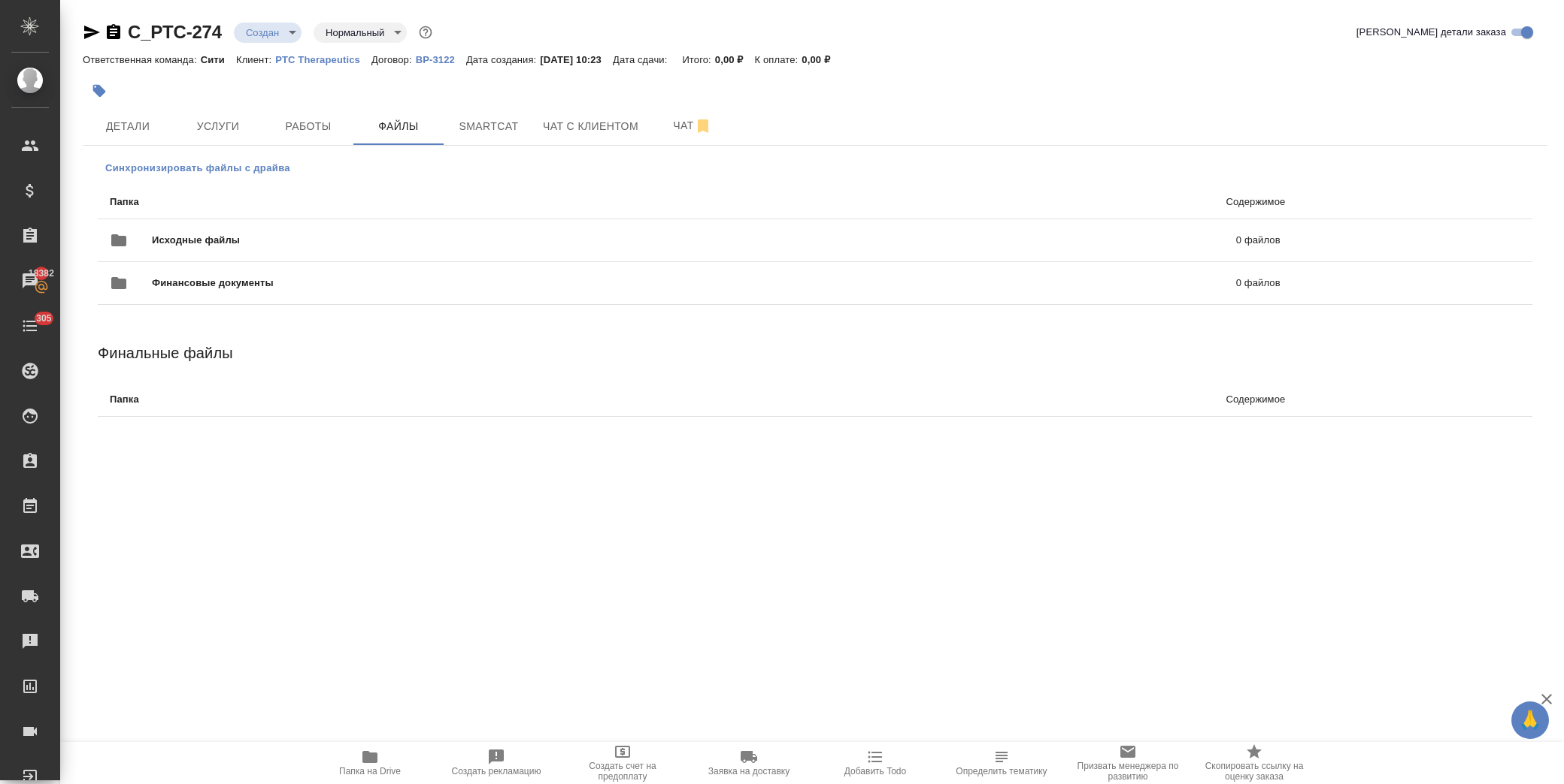
click at [249, 165] on span "Синхронизировать файлы с драйва" at bounding box center [197, 169] width 185 height 15
